Goal: Task Accomplishment & Management: Use online tool/utility

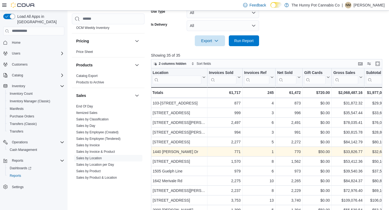
scroll to position [0, 0]
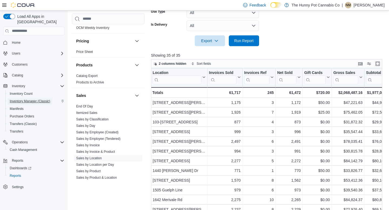
click at [44, 99] on span "Inventory Manager (Classic)" at bounding box center [30, 101] width 41 height 4
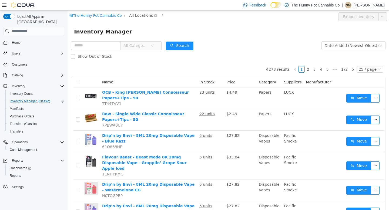
click at [136, 18] on span "All Locations" at bounding box center [143, 15] width 32 height 6
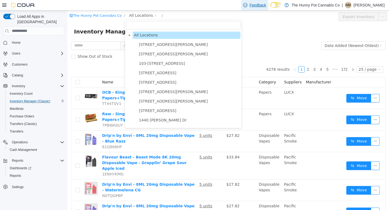
click at [260, 9] on span "Feedback" at bounding box center [254, 5] width 23 height 11
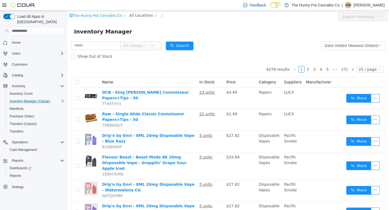
click at [247, 45] on form "All Categories Date Added (Newest-Oldest) Search Show Out of Stock" at bounding box center [228, 51] width 315 height 22
click at [142, 51] on div "All Categories" at bounding box center [116, 45] width 91 height 11
click at [142, 46] on span "All Categories" at bounding box center [135, 45] width 25 height 5
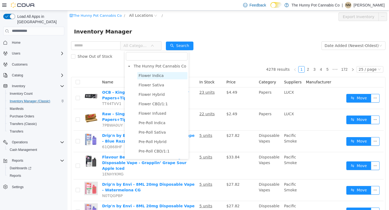
click at [154, 76] on span "Flower Indica" at bounding box center [151, 75] width 25 height 4
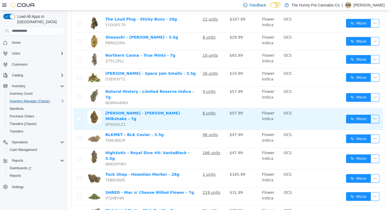
scroll to position [114, 0]
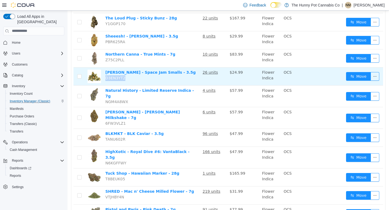
drag, startPoint x: 107, startPoint y: 75, endPoint x: 139, endPoint y: 74, distance: 32.2
click at [139, 74] on td "BC Smalls - Space Jam Smalls - 3.5g D3EN3YT2" at bounding box center [151, 76] width 97 height 18
copy span "D3EN3YT2"
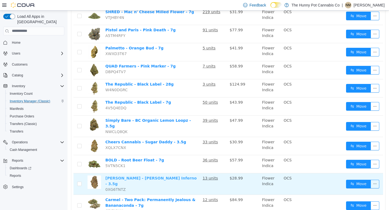
scroll to position [295, 0]
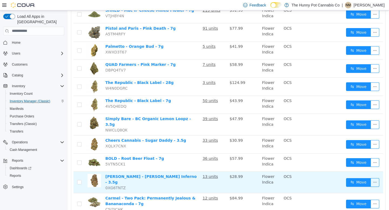
click at [157, 172] on td "Bud Lafleur - Dante'z Inferno - 3.5g 0XG6TNTZ" at bounding box center [151, 183] width 97 height 22
click at [156, 174] on link "Bud Lafleur - Dante'z Inferno - 3.5g" at bounding box center [150, 179] width 91 height 10
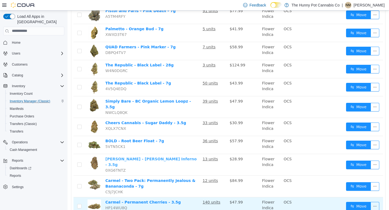
scroll to position [0, 0]
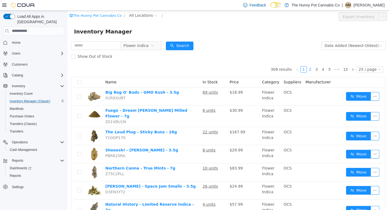
click at [312, 68] on link "2" at bounding box center [310, 69] width 6 height 6
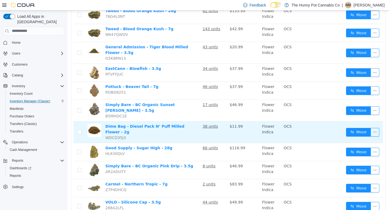
scroll to position [352, 0]
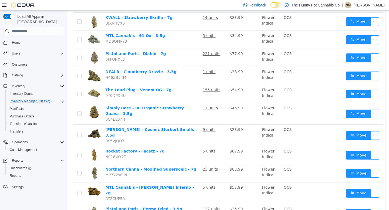
scroll to position [345, 0]
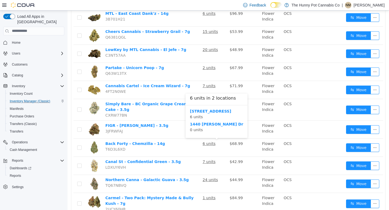
scroll to position [193, 0]
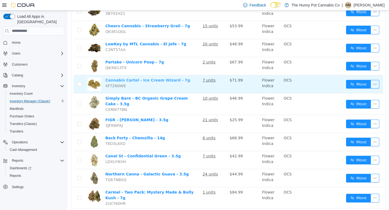
click at [163, 81] on link "Cannabis Cartel - Ice Cream Wizard - 7g" at bounding box center [147, 80] width 85 height 4
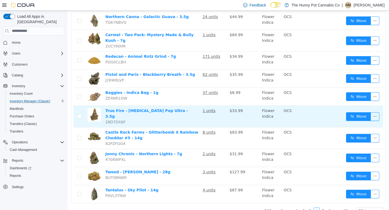
scroll to position [356, 0]
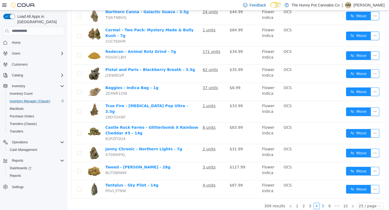
click at [324, 203] on link "5" at bounding box center [323, 206] width 6 height 6
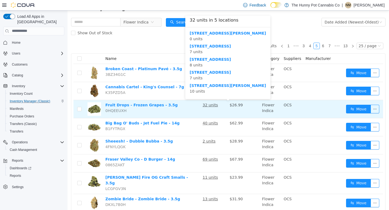
scroll to position [24, 0]
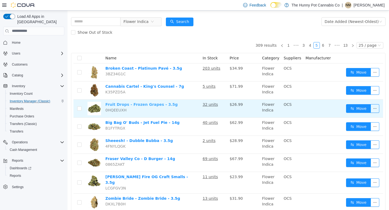
click at [142, 105] on link "Fruit Drops - Frozen Grapes - 3.5g" at bounding box center [141, 104] width 72 height 4
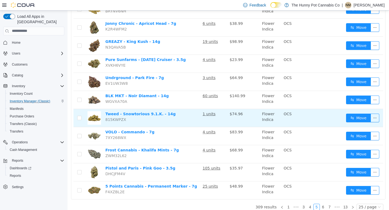
scroll to position [352, 0]
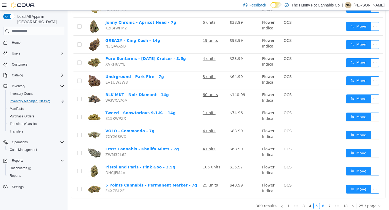
click at [325, 203] on link "6" at bounding box center [323, 206] width 6 height 6
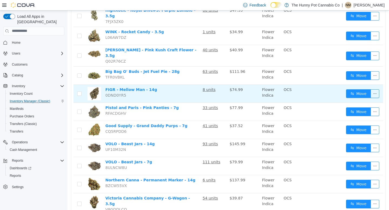
scroll to position [345, 0]
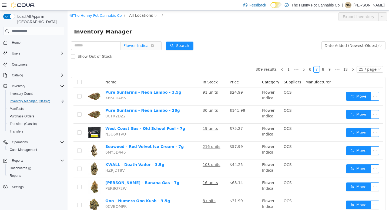
click at [145, 47] on span "Flower Indica" at bounding box center [135, 45] width 25 height 8
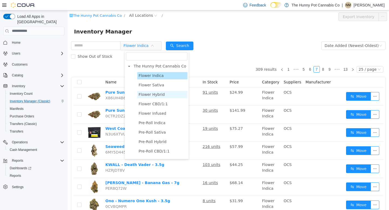
click at [145, 96] on span "Flower Hybrid" at bounding box center [152, 94] width 26 height 4
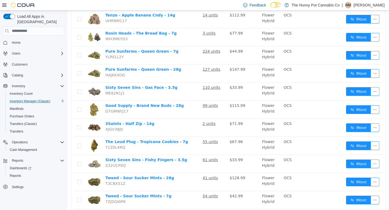
scroll to position [345, 0]
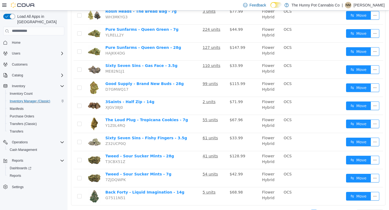
click at [322, 210] on link "2" at bounding box center [321, 213] width 6 height 6
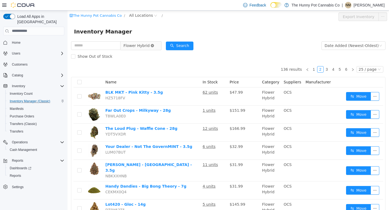
click at [154, 45] on icon "icon: close-circle" at bounding box center [152, 45] width 3 height 3
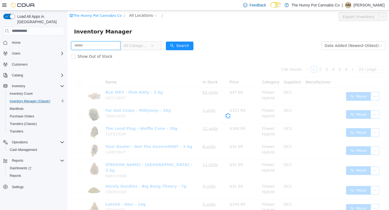
click at [86, 45] on input "text" at bounding box center [95, 45] width 49 height 9
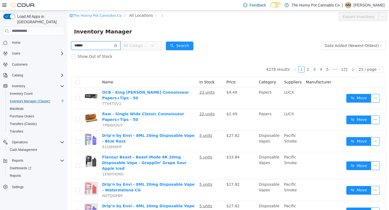
type input "**********"
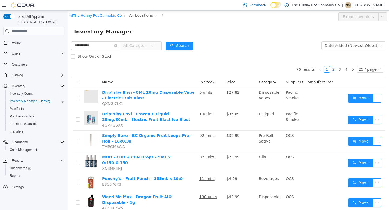
click at [334, 69] on link "2" at bounding box center [333, 69] width 6 height 6
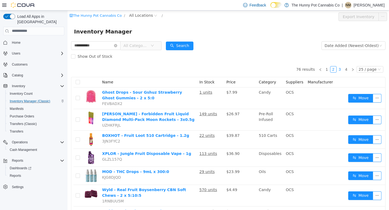
click at [341, 69] on link "3" at bounding box center [340, 69] width 6 height 6
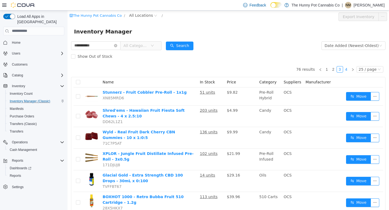
click at [347, 71] on link "4" at bounding box center [346, 69] width 6 height 6
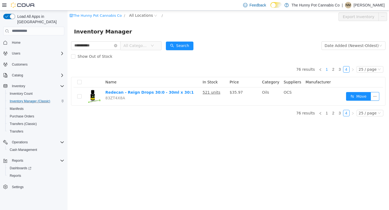
click at [329, 70] on link "1" at bounding box center [327, 69] width 6 height 6
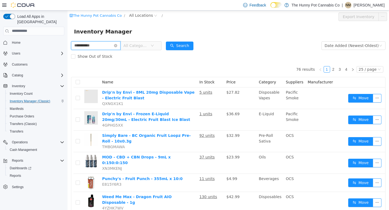
click at [121, 45] on input "**********" at bounding box center [95, 45] width 49 height 9
click at [117, 45] on icon "icon: close-circle" at bounding box center [115, 45] width 3 height 3
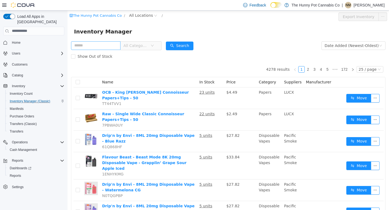
click at [151, 44] on span "All Categories" at bounding box center [136, 45] width 27 height 8
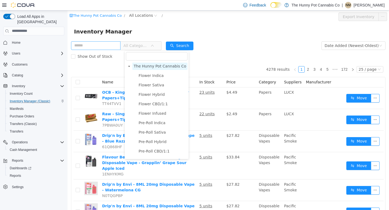
scroll to position [6, 0]
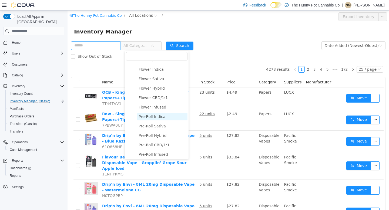
click at [153, 117] on span "Pre-Roll Indica" at bounding box center [152, 116] width 27 height 4
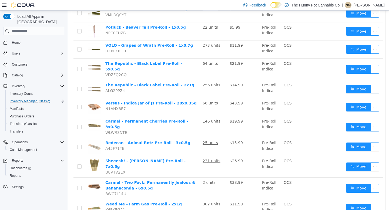
scroll to position [0, 0]
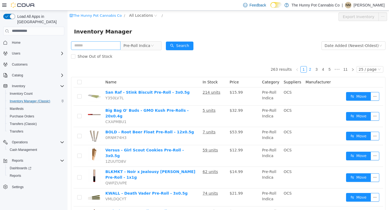
click at [313, 69] on link "2" at bounding box center [310, 69] width 6 height 6
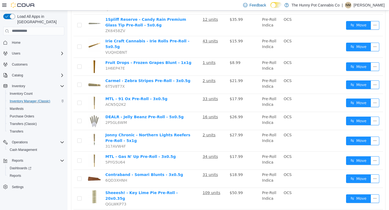
scroll to position [373, 0]
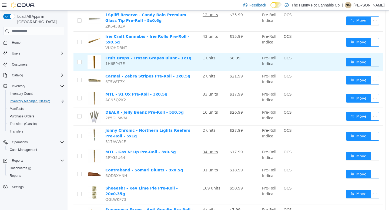
click at [139, 53] on td "Fruit Drops - Frozen Grapes Blunt - 1x1g 1H6EP47E" at bounding box center [151, 62] width 97 height 18
click at [140, 56] on link "Fruit Drops - Frozen Grapes Blunt - 1x1g" at bounding box center [148, 58] width 86 height 4
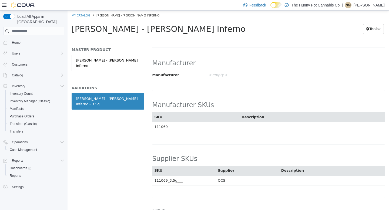
scroll to position [363, 0]
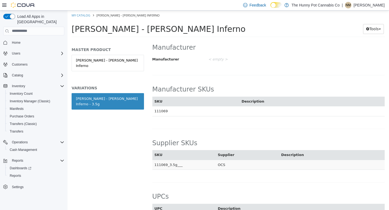
drag, startPoint x: 152, startPoint y: 144, endPoint x: 187, endPoint y: 142, distance: 34.9
click at [187, 160] on td "111069_3.5g___" at bounding box center [184, 165] width 64 height 10
copy td "111069_3.5g___"
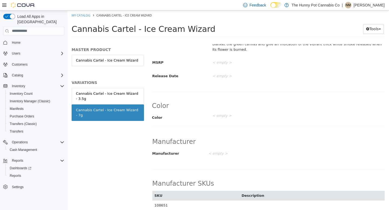
scroll to position [385, 0]
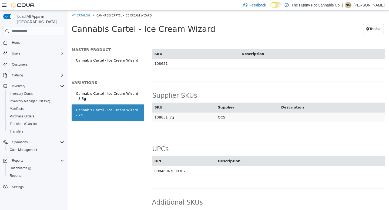
drag, startPoint x: 154, startPoint y: 101, endPoint x: 195, endPoint y: 100, distance: 41.1
click at [195, 112] on td "108651_7g___" at bounding box center [184, 117] width 64 height 10
copy td "108651_7g___"
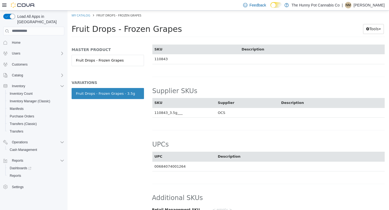
scroll to position [395, 0]
drag, startPoint x: 154, startPoint y: 100, endPoint x: 193, endPoint y: 99, distance: 39.5
click at [193, 107] on td "110843_3.5g___" at bounding box center [184, 112] width 64 height 10
copy td "110843_3.5g___"
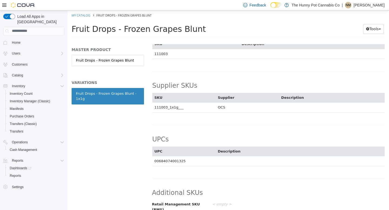
scroll to position [389, 0]
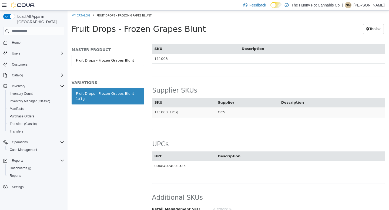
drag, startPoint x: 153, startPoint y: 100, endPoint x: 192, endPoint y: 100, distance: 39.2
click at [192, 107] on td "111003_1x1g___" at bounding box center [184, 112] width 64 height 10
copy td "111003_1x1g___"
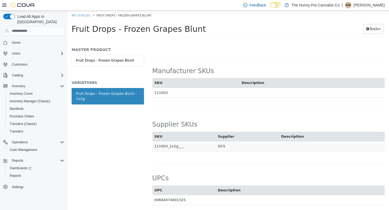
scroll to position [321, 0]
